Goal: Browse casually: Explore the website without a specific task or goal

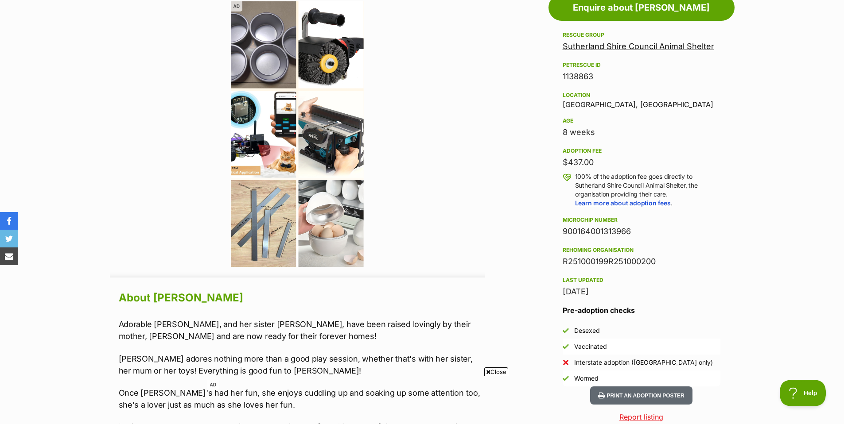
scroll to position [478, 0]
